Goal: Information Seeking & Learning: Find specific fact

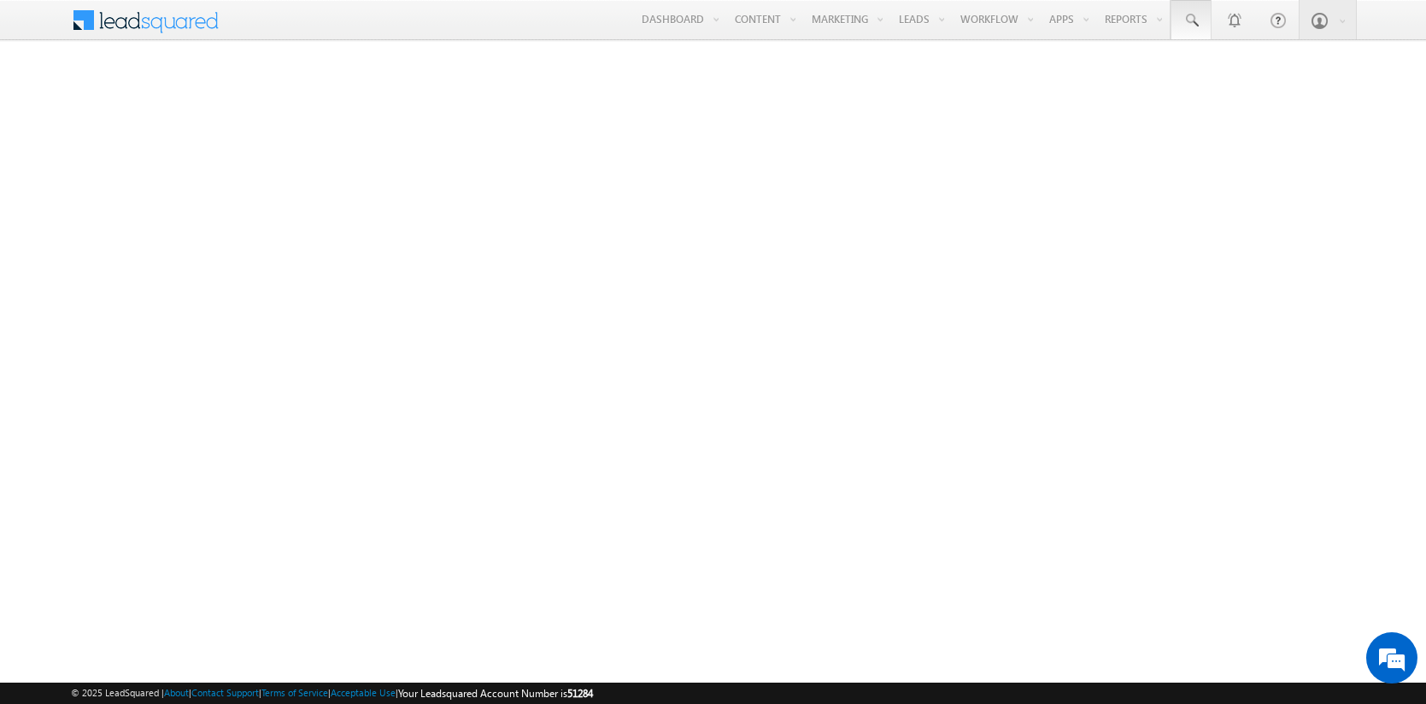
click at [1191, 21] on span at bounding box center [1191, 20] width 17 height 17
type input "8936770399"
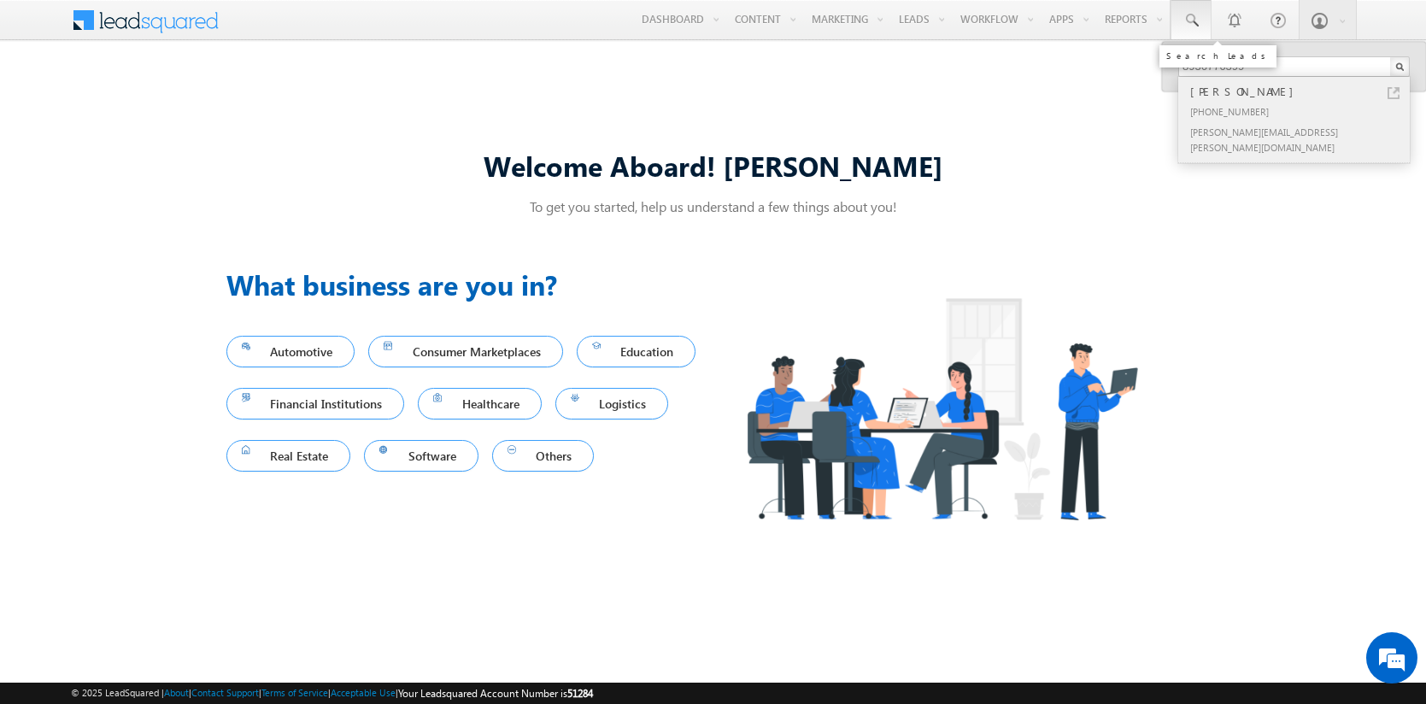
click at [1302, 91] on div "[PERSON_NAME]" at bounding box center [1301, 91] width 229 height 19
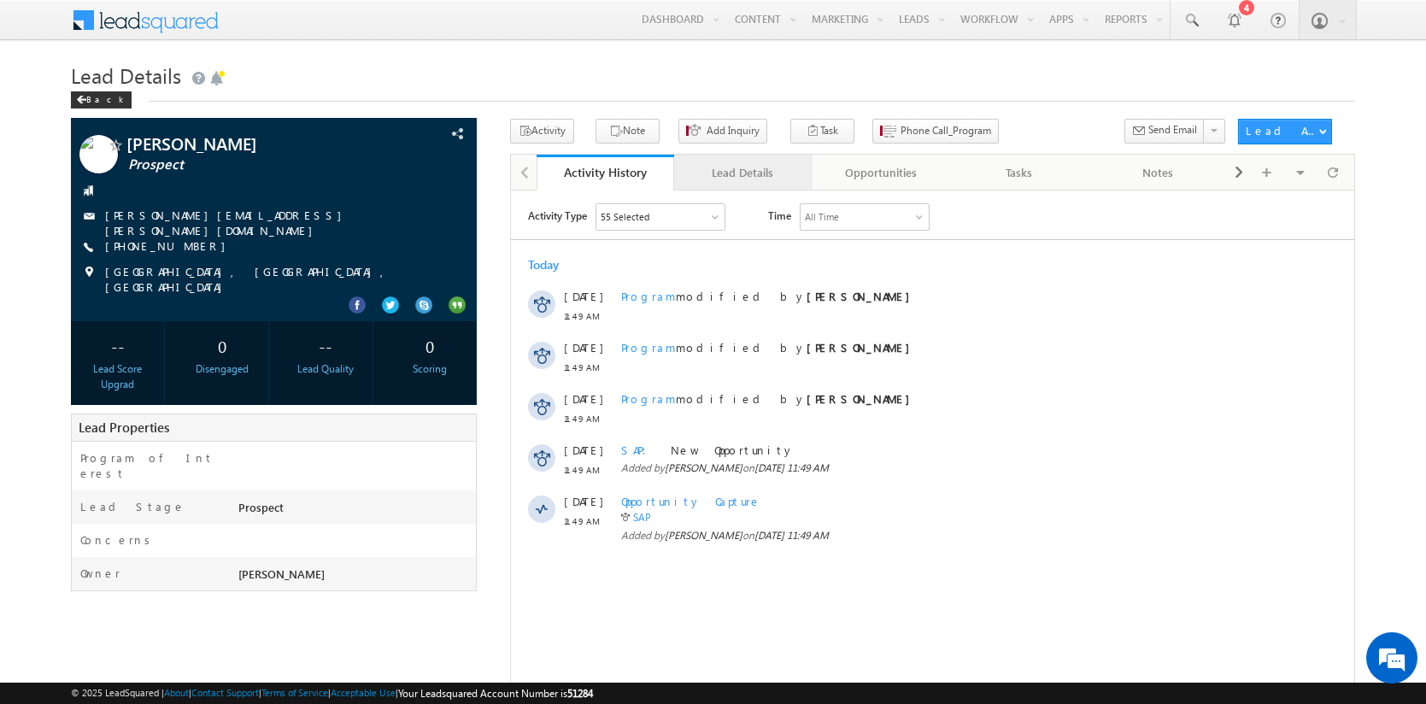
click at [743, 173] on div "Lead Details" at bounding box center [742, 172] width 109 height 21
